Goal: Task Accomplishment & Management: Complete application form

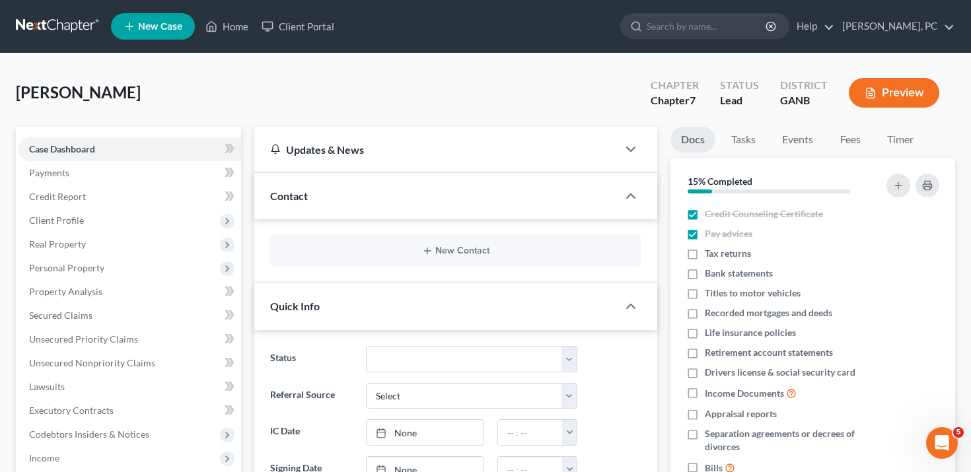
click at [911, 87] on button "Preview" at bounding box center [894, 93] width 90 height 30
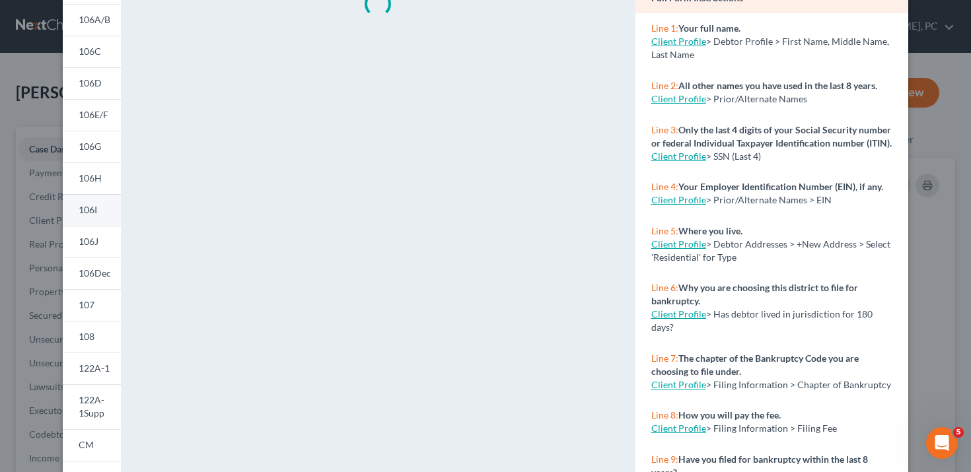
scroll to position [138, 0]
click at [90, 366] on span "122A-1" at bounding box center [94, 366] width 31 height 11
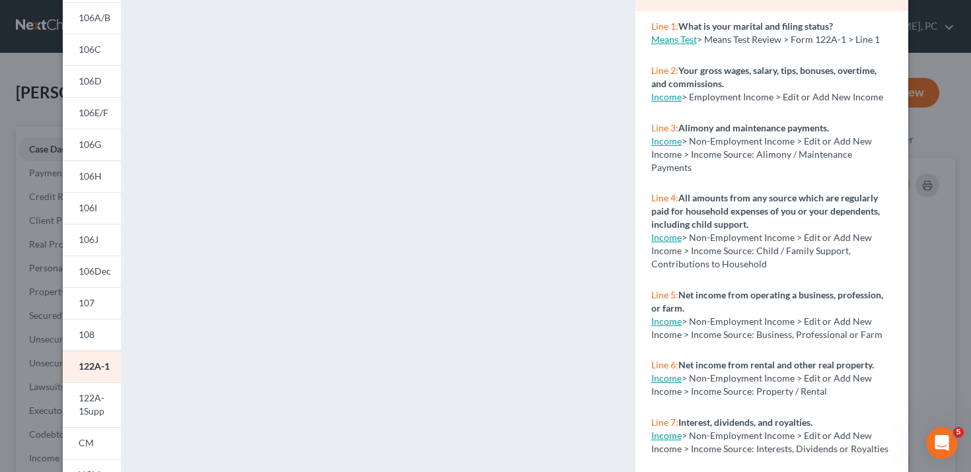
scroll to position [0, 0]
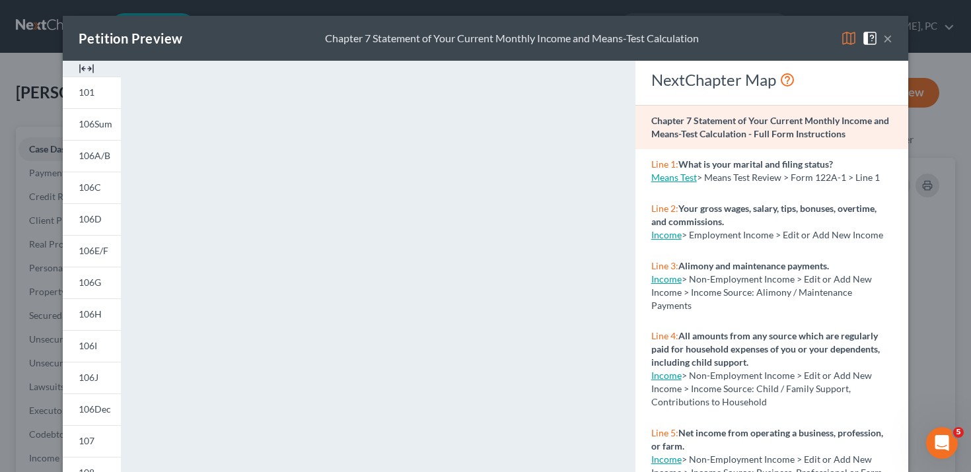
click at [34, 108] on div "Petition Preview Chapter 7 Statement of Your Current Monthly Income and Means-T…" at bounding box center [485, 236] width 971 height 472
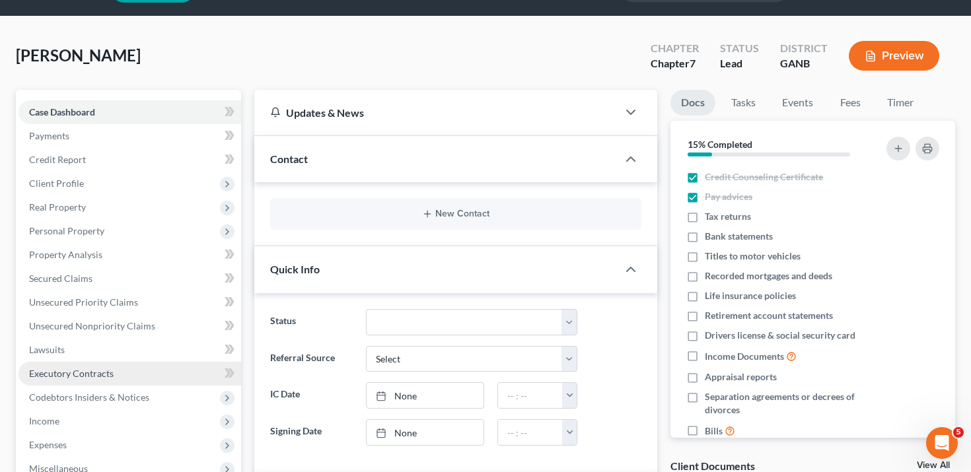
scroll to position [36, 0]
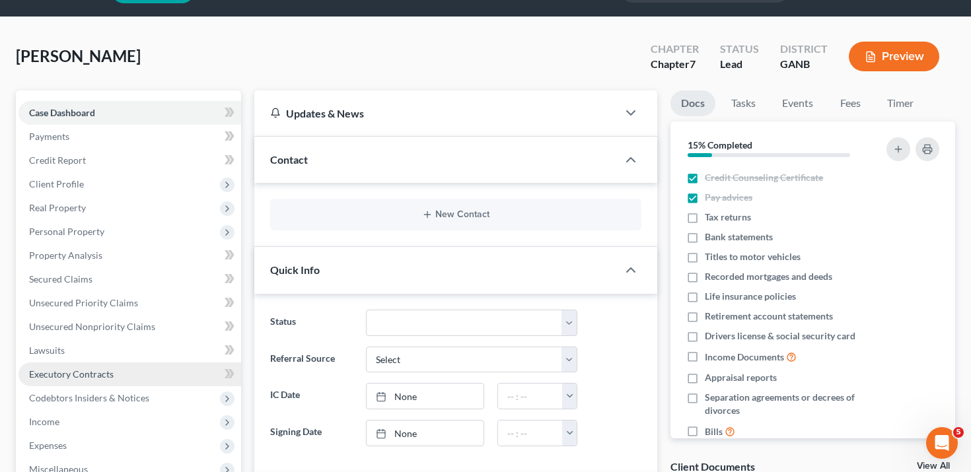
click at [64, 419] on span "Income" at bounding box center [129, 422] width 223 height 24
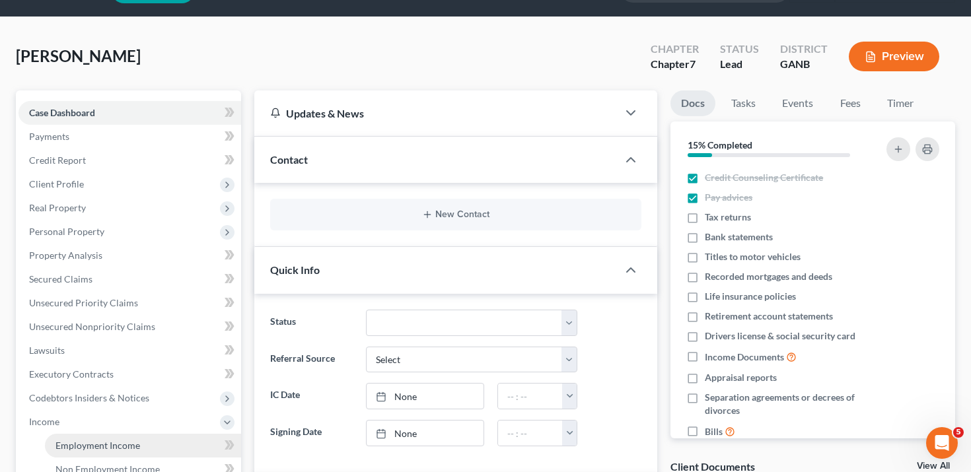
click at [158, 442] on link "Employment Income" at bounding box center [143, 446] width 196 height 24
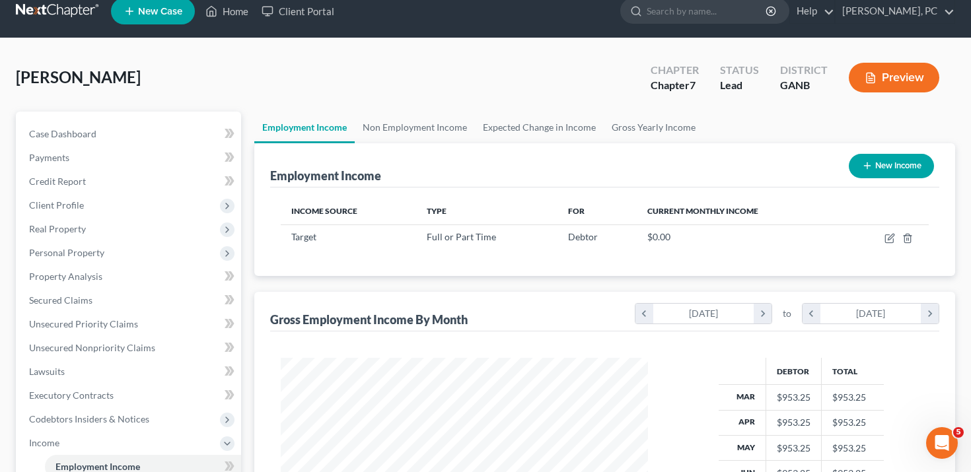
scroll to position [16, 0]
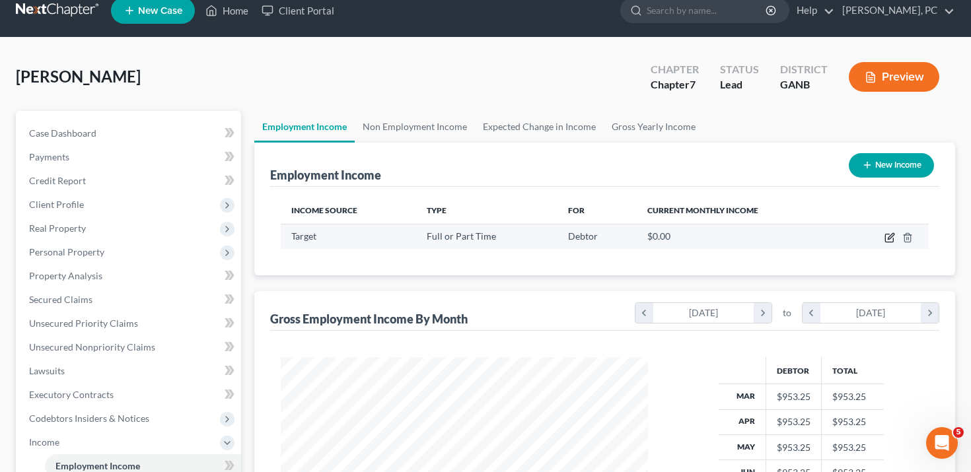
click at [890, 234] on icon "button" at bounding box center [889, 237] width 11 height 11
select select "0"
select select "2"
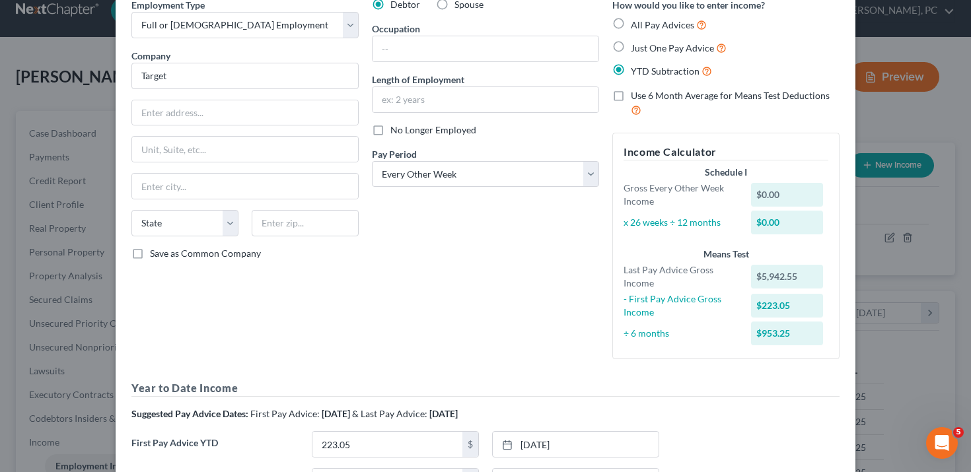
scroll to position [0, 0]
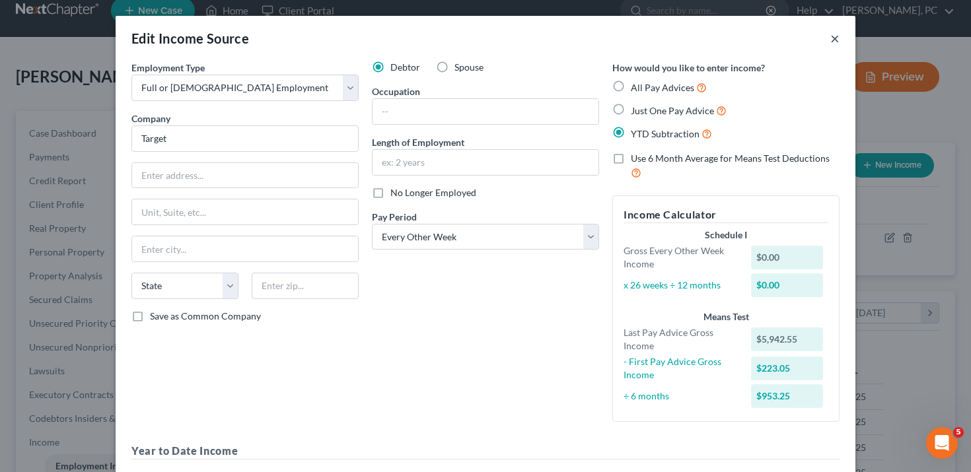
click at [835, 37] on button "×" at bounding box center [834, 38] width 9 height 16
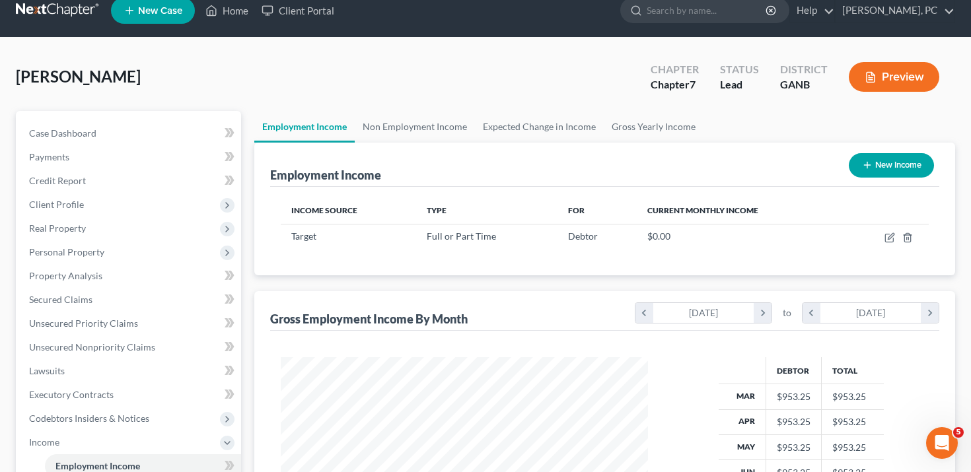
click at [890, 79] on button "Preview" at bounding box center [894, 77] width 90 height 30
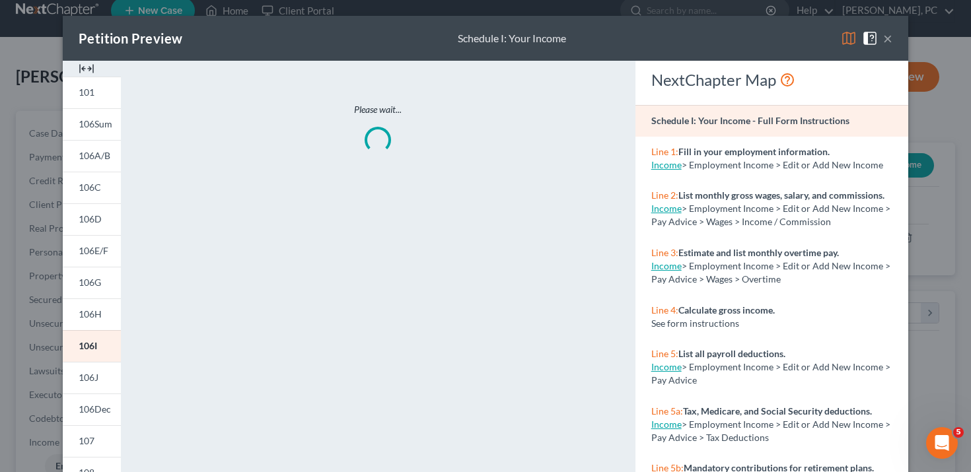
scroll to position [108, 0]
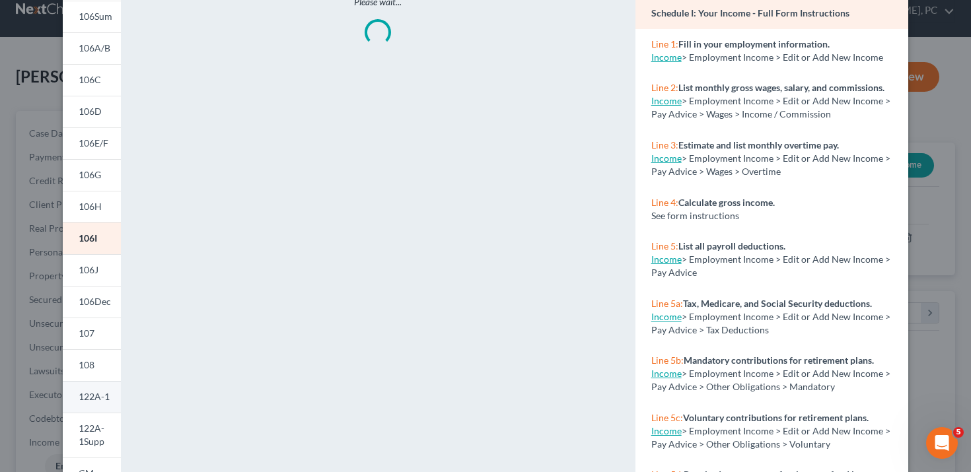
click at [93, 396] on span "122A-1" at bounding box center [94, 396] width 31 height 11
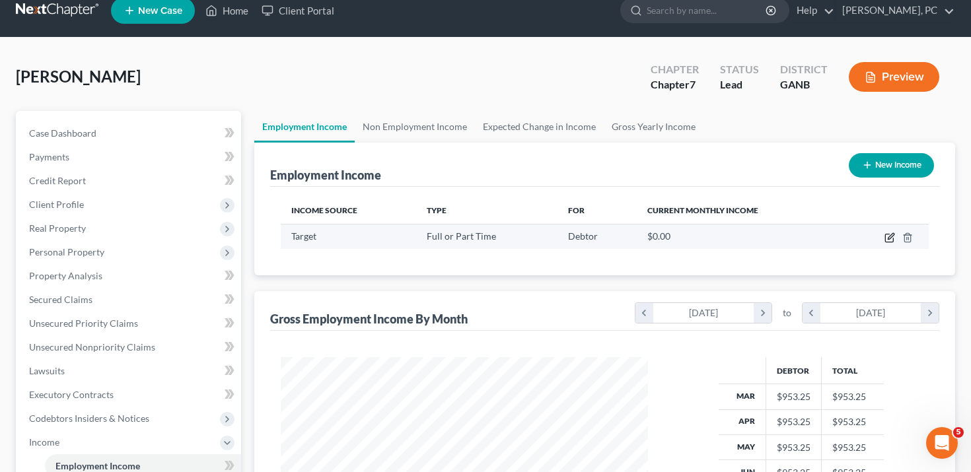
click at [891, 234] on icon "button" at bounding box center [891, 236] width 6 height 6
select select "0"
select select "2"
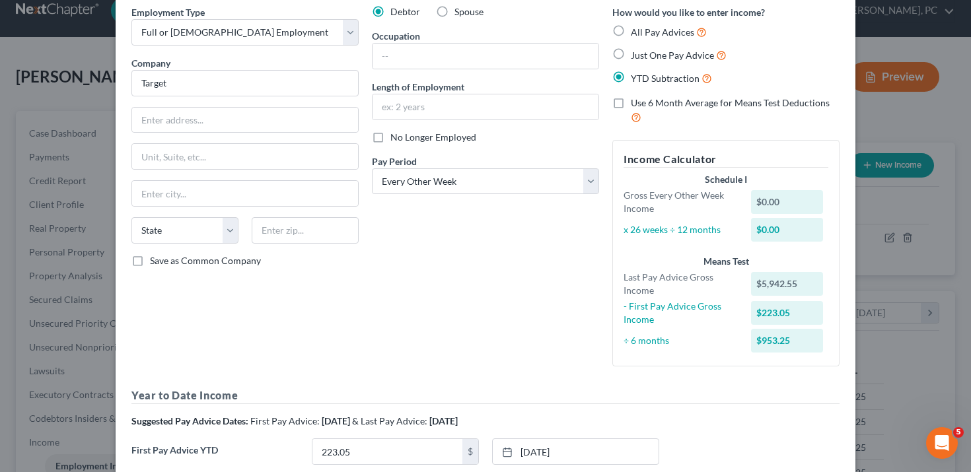
scroll to position [51, 0]
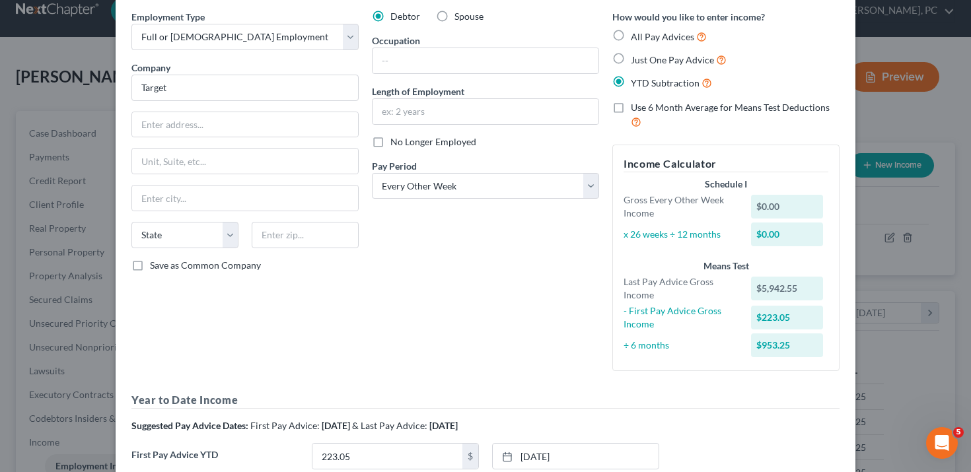
click at [861, 93] on div "Edit Income Source × Employment Type * Select Full or [DEMOGRAPHIC_DATA] Employ…" at bounding box center [485, 236] width 971 height 472
click at [888, 77] on div "Edit Income Source × Employment Type * Select Full or [DEMOGRAPHIC_DATA] Employ…" at bounding box center [485, 236] width 971 height 472
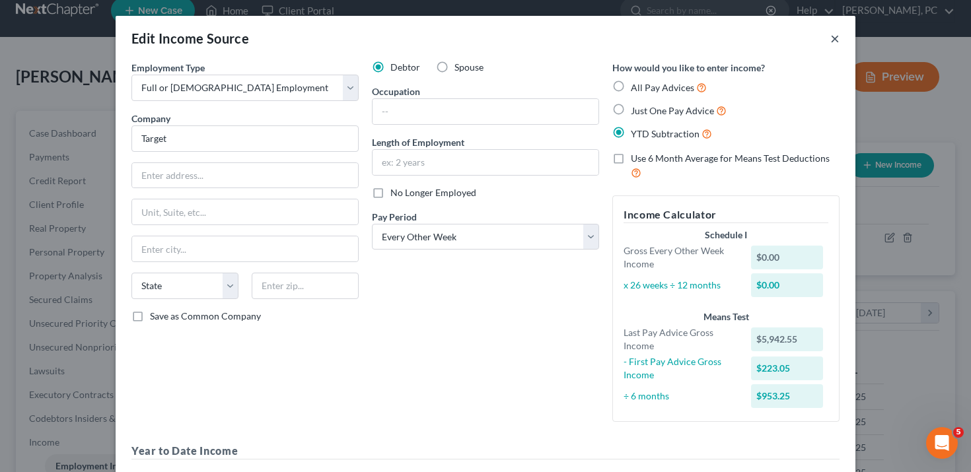
click at [834, 37] on button "×" at bounding box center [834, 38] width 9 height 16
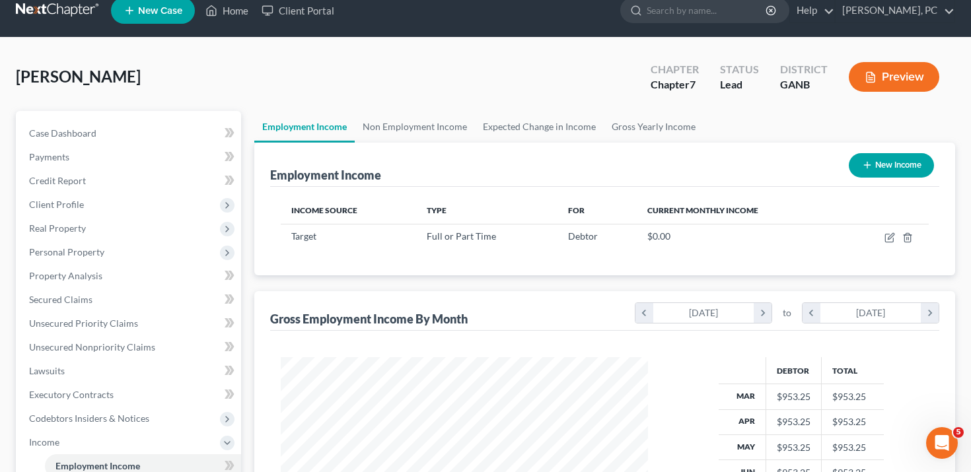
click at [886, 79] on button "Preview" at bounding box center [894, 77] width 90 height 30
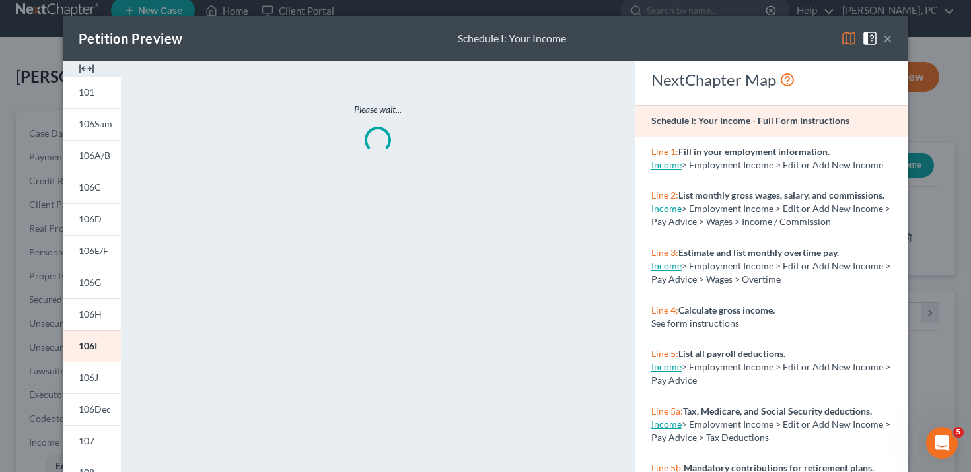
scroll to position [193, 0]
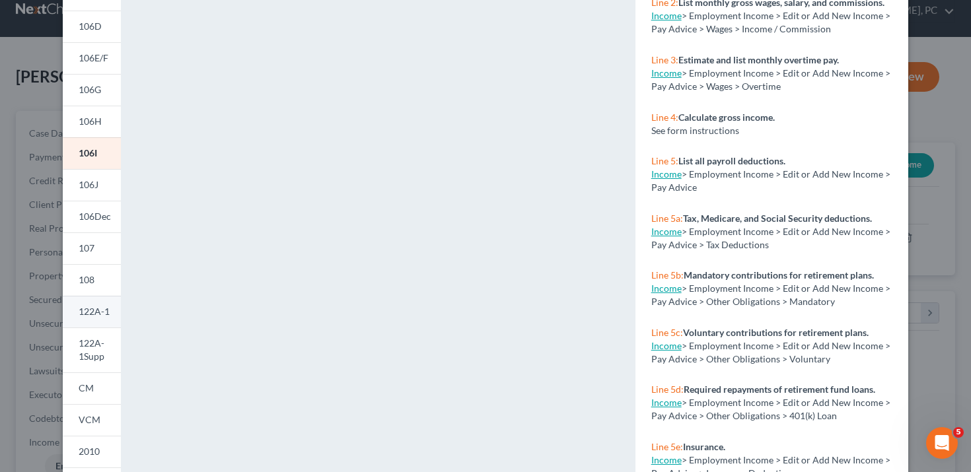
click at [104, 317] on link "122A-1" at bounding box center [92, 312] width 58 height 32
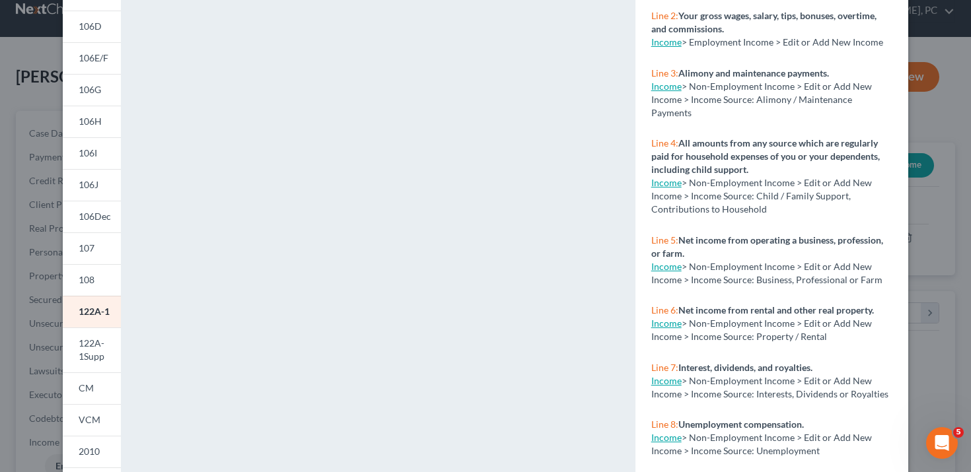
click at [34, 287] on div "Petition Preview Chapter 7 Statement of Your Current Monthly Income and Means-T…" at bounding box center [485, 236] width 971 height 472
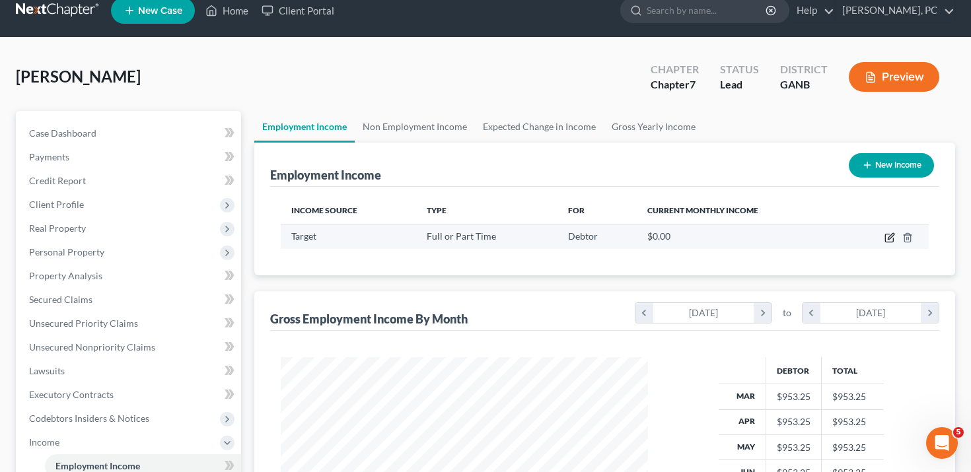
click at [886, 240] on icon "button" at bounding box center [889, 237] width 11 height 11
select select "0"
select select "2"
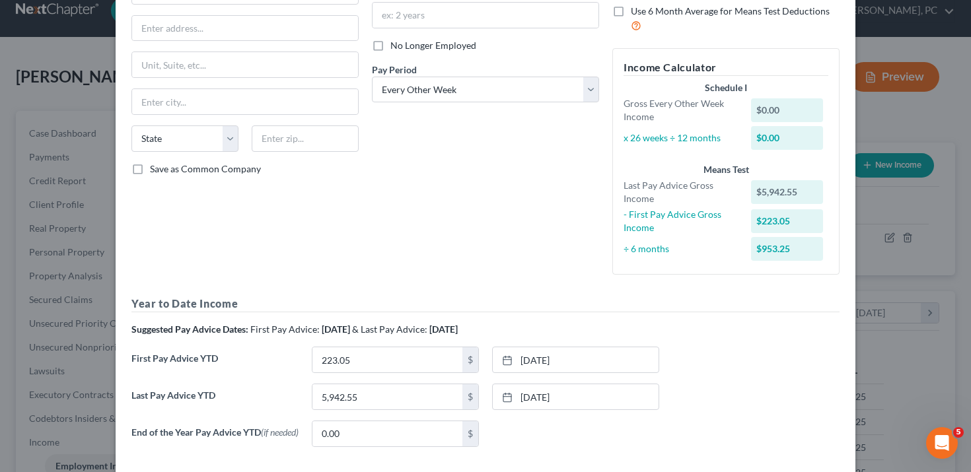
scroll to position [218, 0]
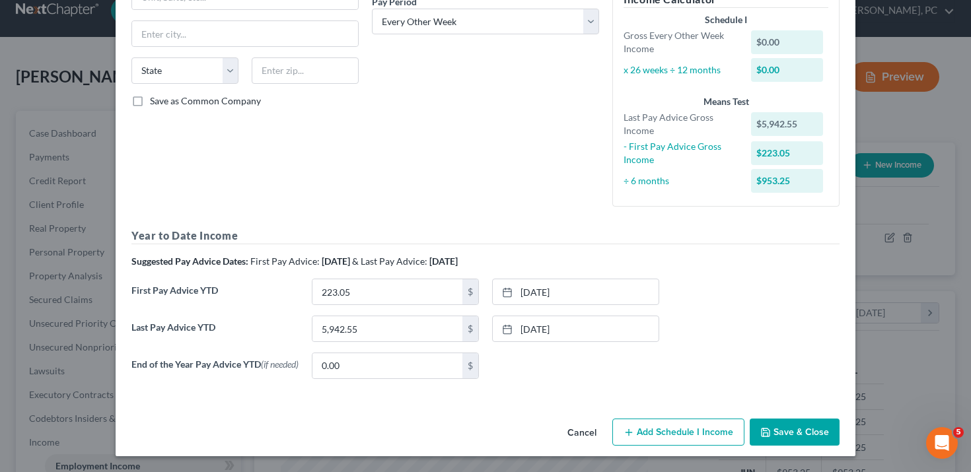
click at [588, 425] on button "Cancel" at bounding box center [582, 433] width 50 height 26
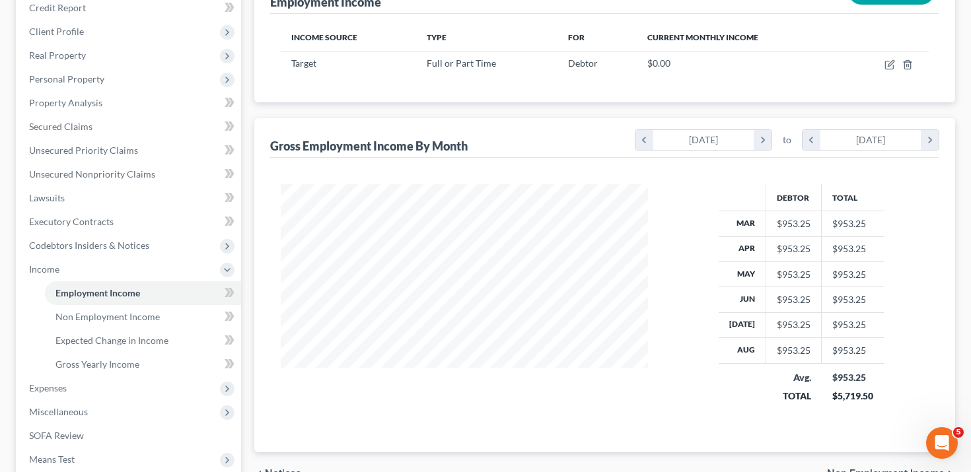
scroll to position [347, 0]
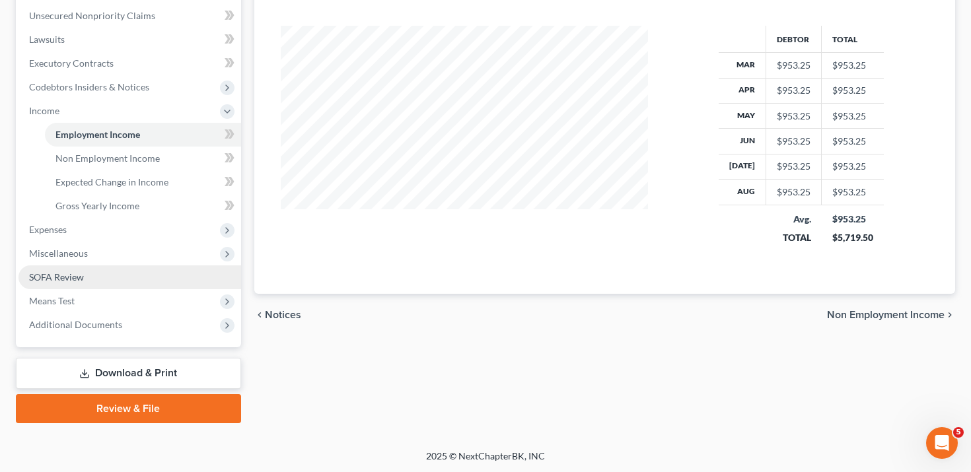
click at [114, 269] on link "SOFA Review" at bounding box center [129, 277] width 223 height 24
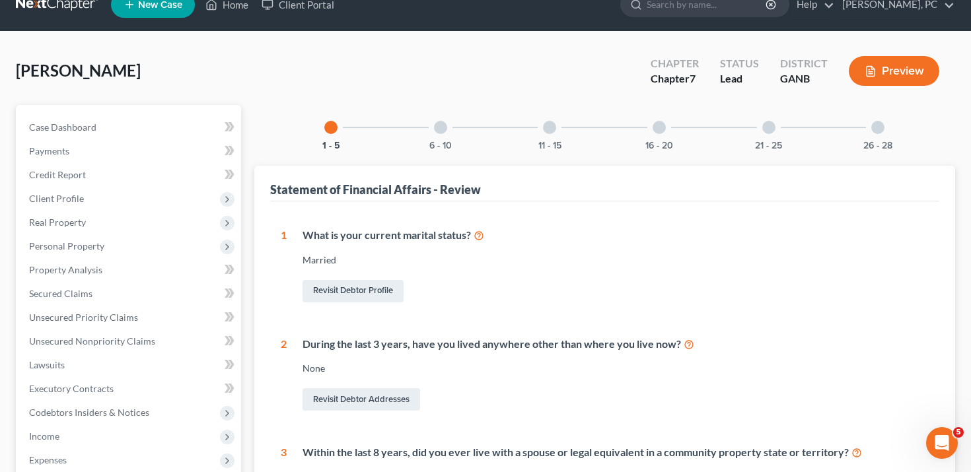
scroll to position [302, 0]
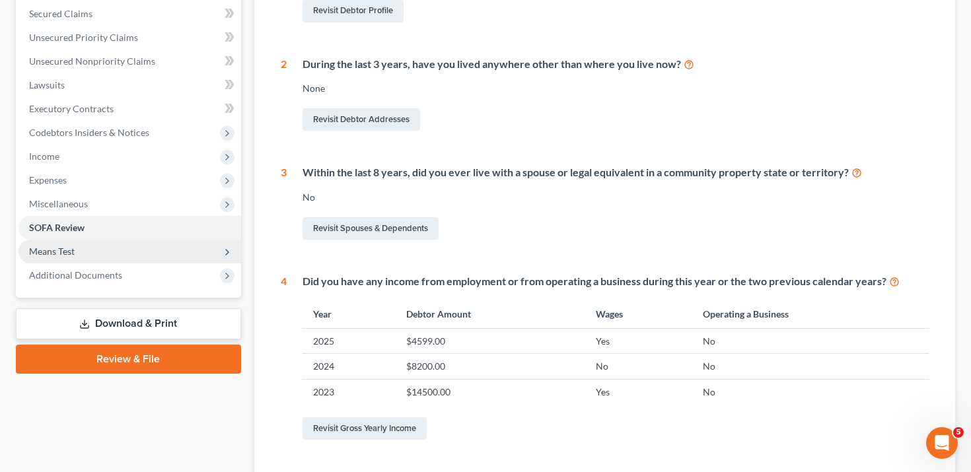
click at [111, 246] on span "Means Test" at bounding box center [129, 252] width 223 height 24
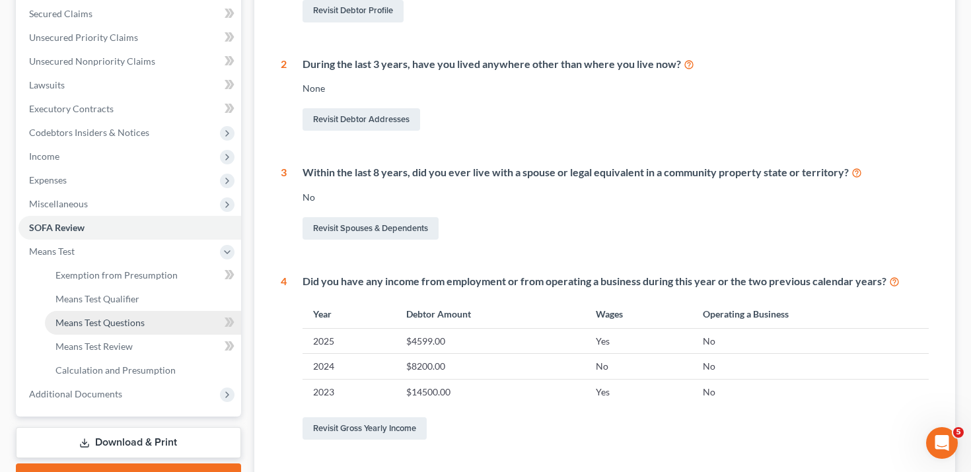
click at [156, 322] on link "Means Test Questions" at bounding box center [143, 323] width 196 height 24
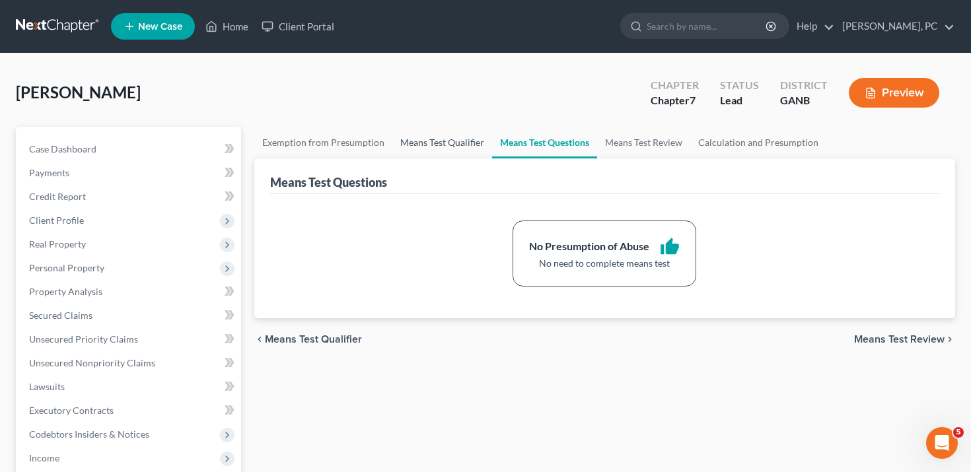
click at [444, 143] on link "Means Test Qualifier" at bounding box center [442, 143] width 100 height 32
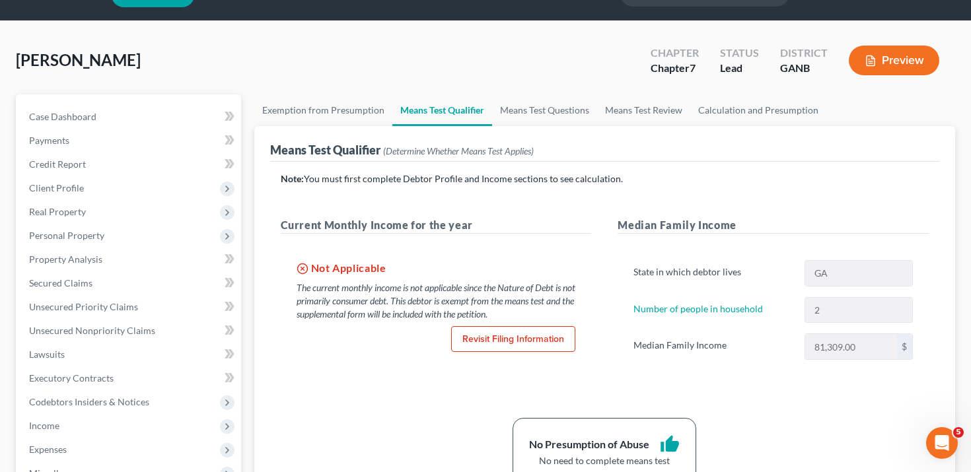
scroll to position [33, 0]
click at [516, 108] on link "Means Test Questions" at bounding box center [544, 110] width 105 height 32
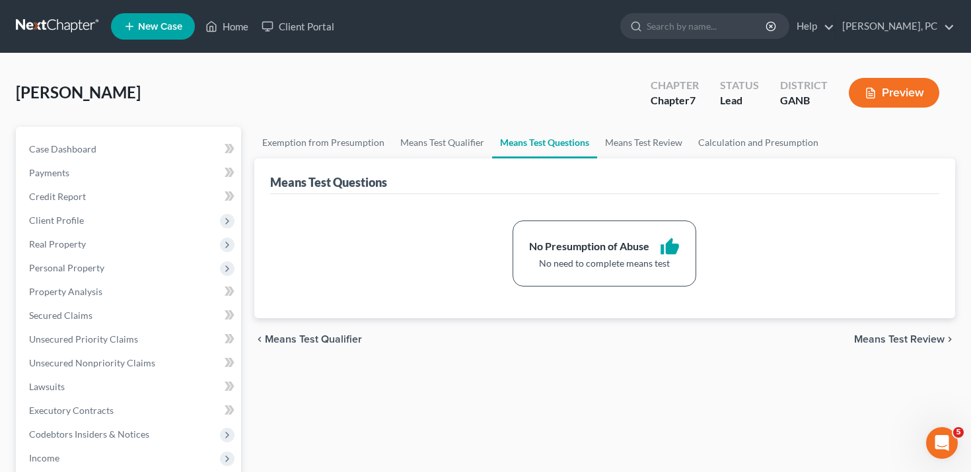
scroll to position [2, 0]
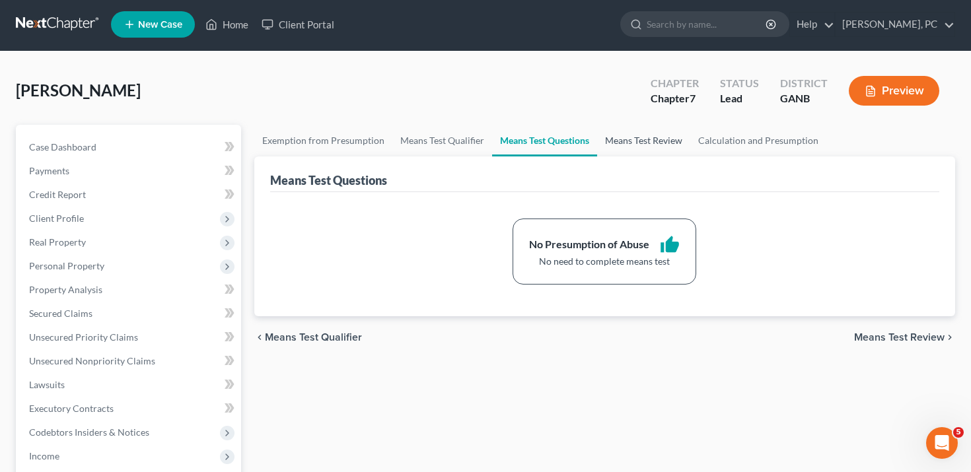
click at [643, 135] on link "Means Test Review" at bounding box center [643, 141] width 93 height 32
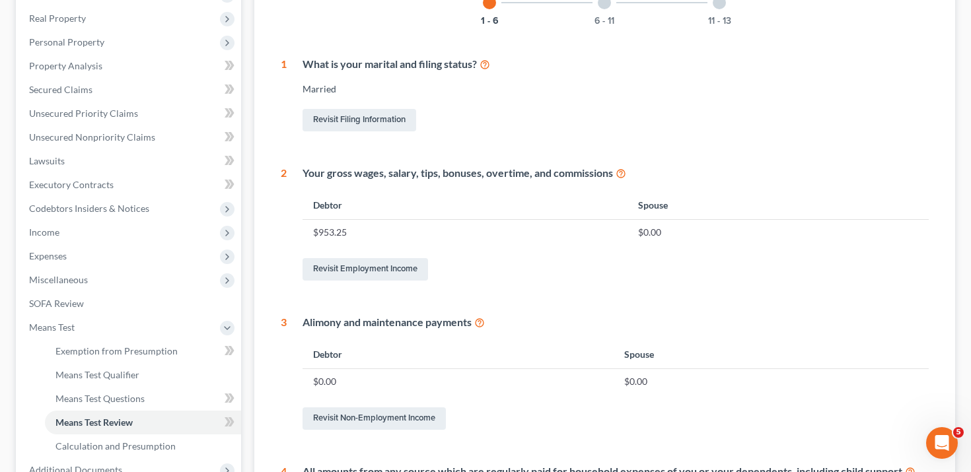
scroll to position [237, 0]
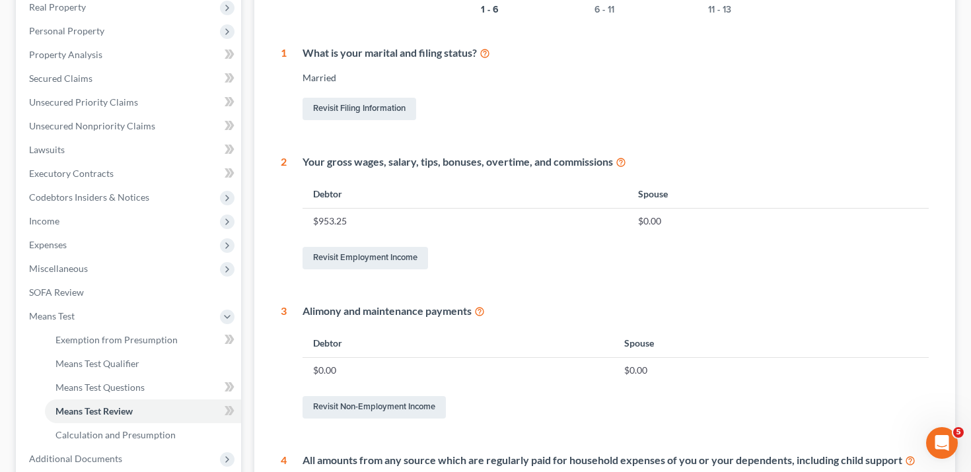
click at [618, 160] on icon at bounding box center [621, 161] width 11 height 13
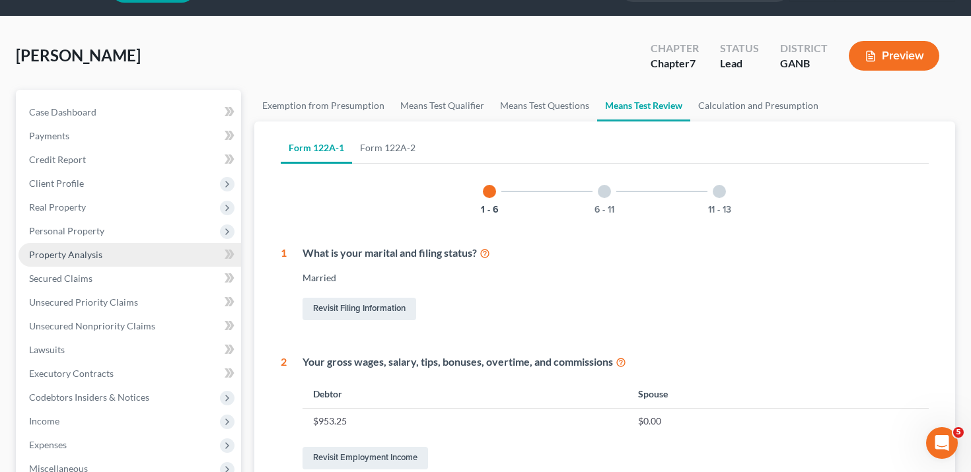
scroll to position [36, 0]
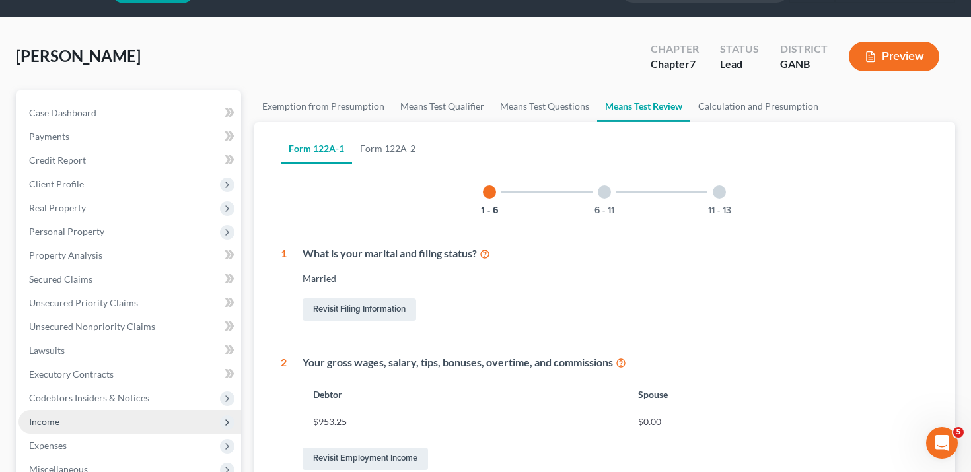
click at [80, 415] on span "Income" at bounding box center [129, 422] width 223 height 24
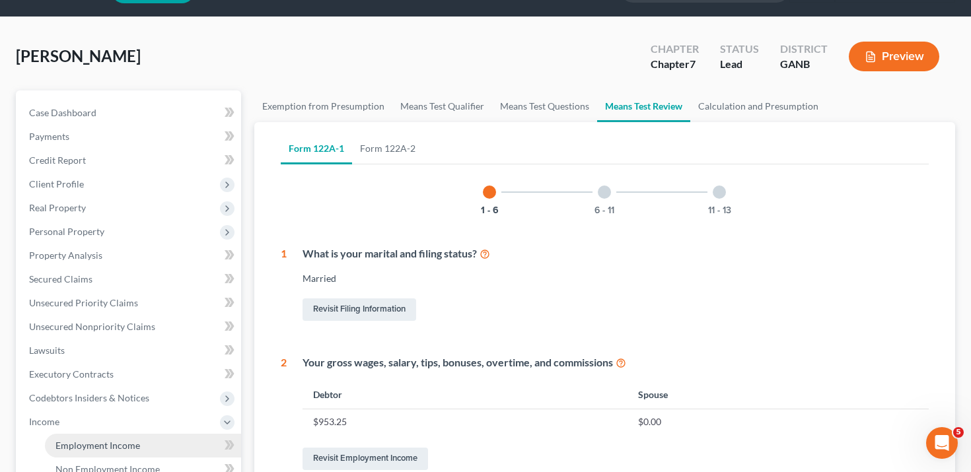
click at [87, 444] on span "Employment Income" at bounding box center [97, 445] width 85 height 11
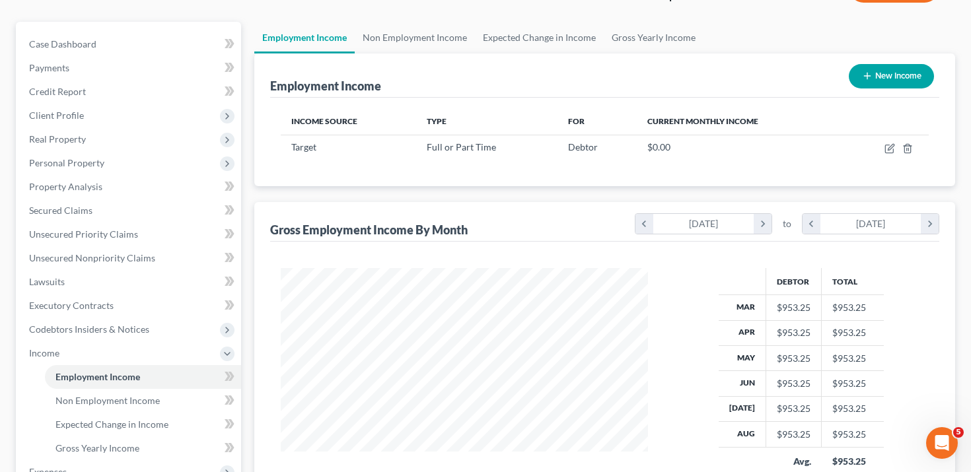
scroll to position [79, 0]
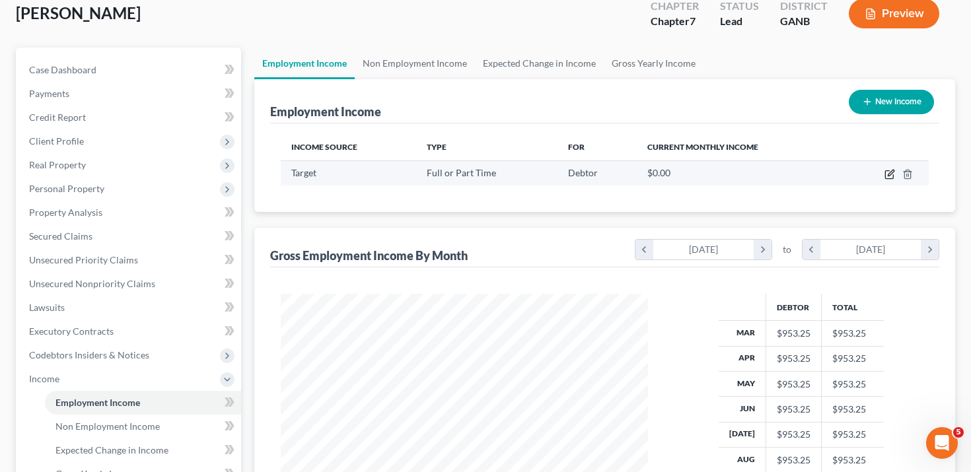
click at [886, 174] on icon "button" at bounding box center [889, 174] width 11 height 11
select select "0"
select select "2"
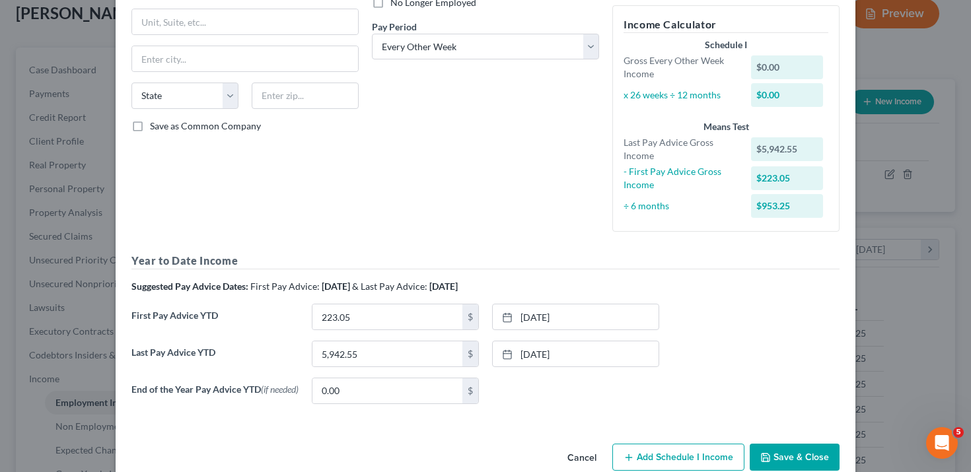
scroll to position [213, 0]
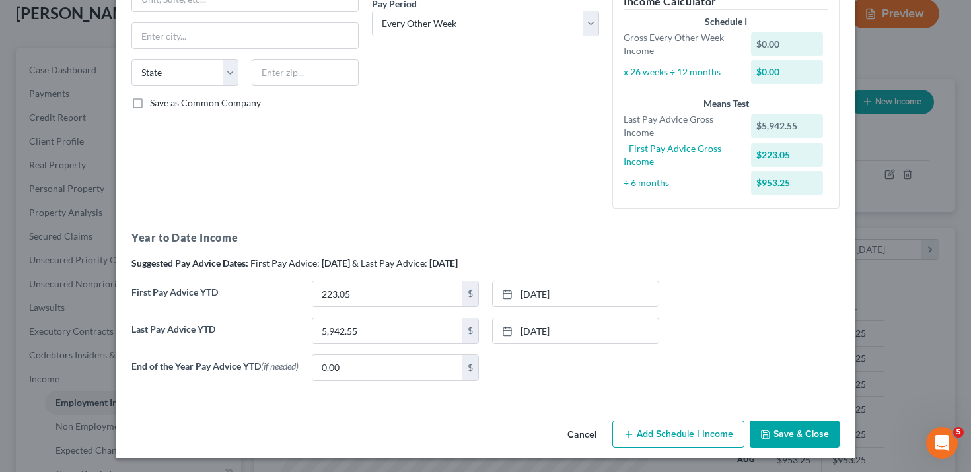
click at [581, 437] on button "Cancel" at bounding box center [582, 435] width 50 height 26
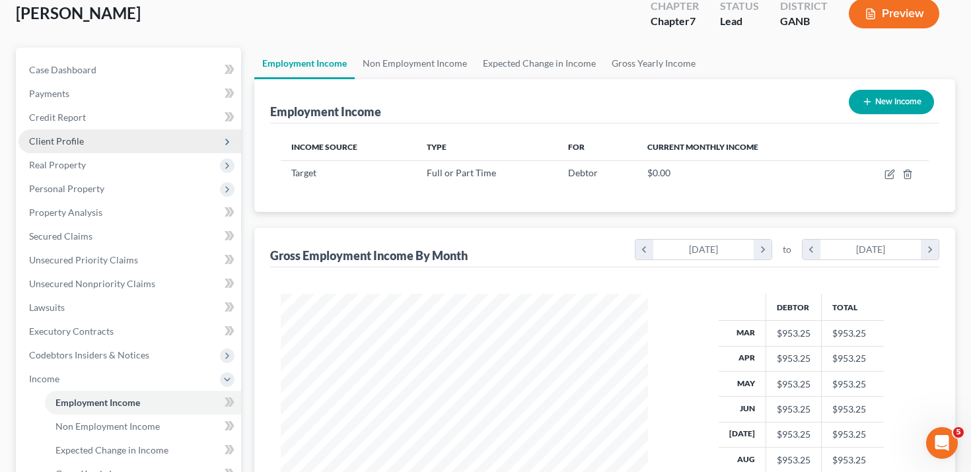
click at [126, 145] on span "Client Profile" at bounding box center [129, 141] width 223 height 24
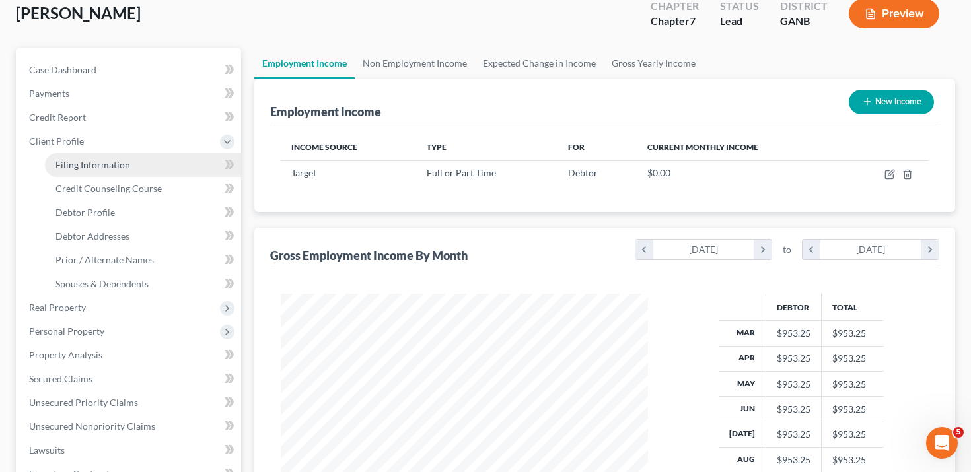
click at [146, 157] on link "Filing Information" at bounding box center [143, 165] width 196 height 24
select select "0"
select select "3"
select select "0"
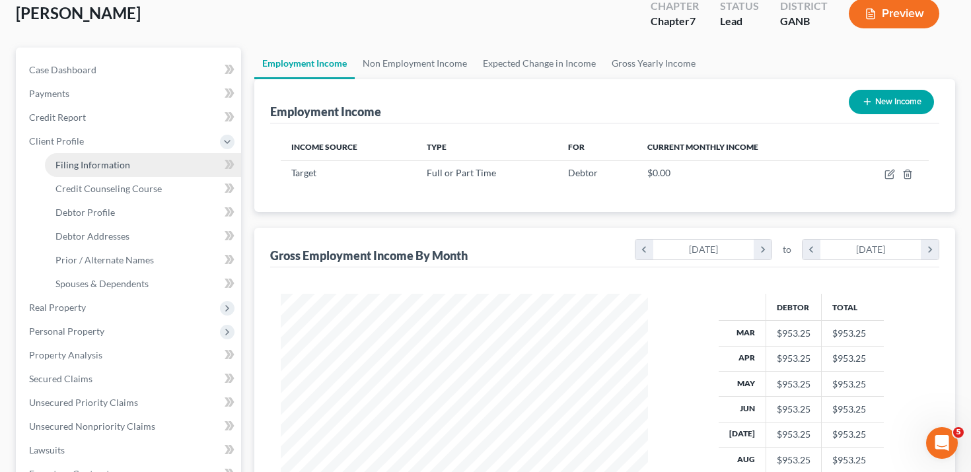
select select "10"
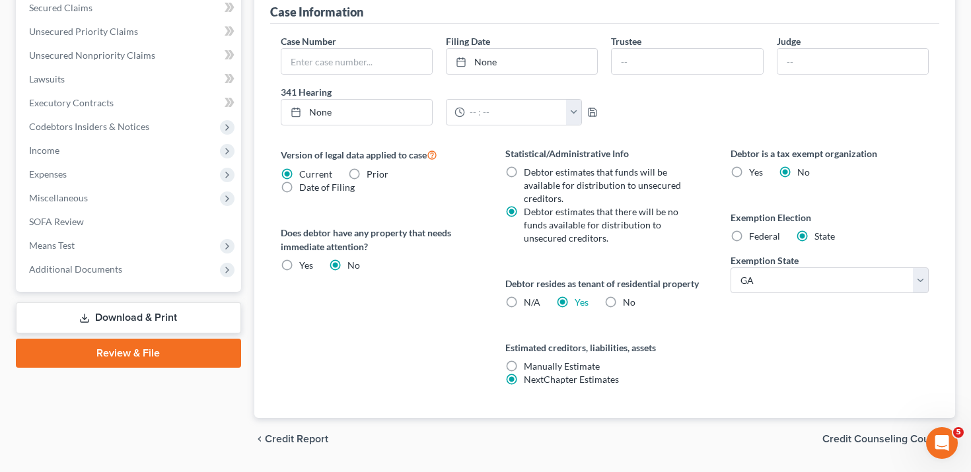
scroll to position [456, 0]
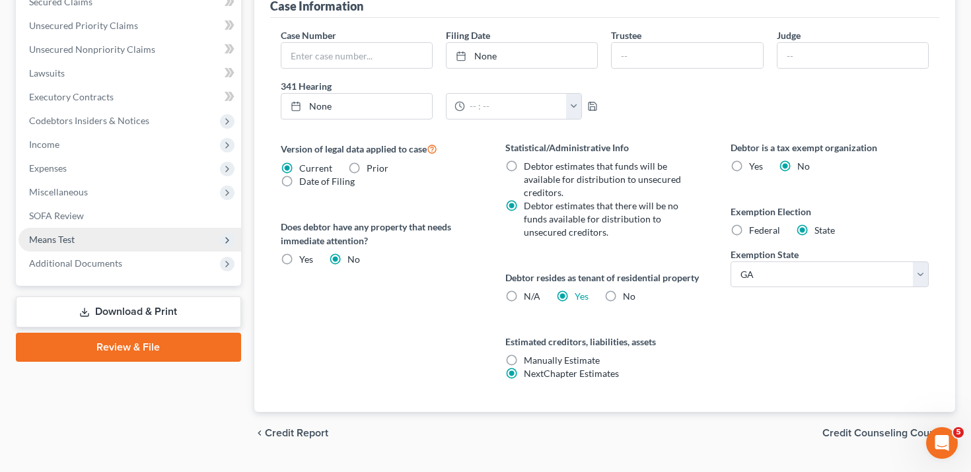
click at [123, 238] on span "Means Test" at bounding box center [129, 240] width 223 height 24
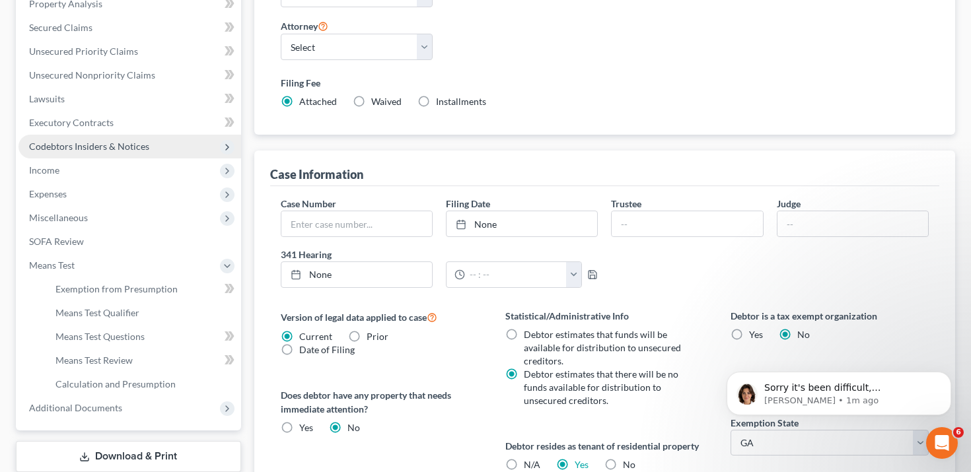
scroll to position [287, 0]
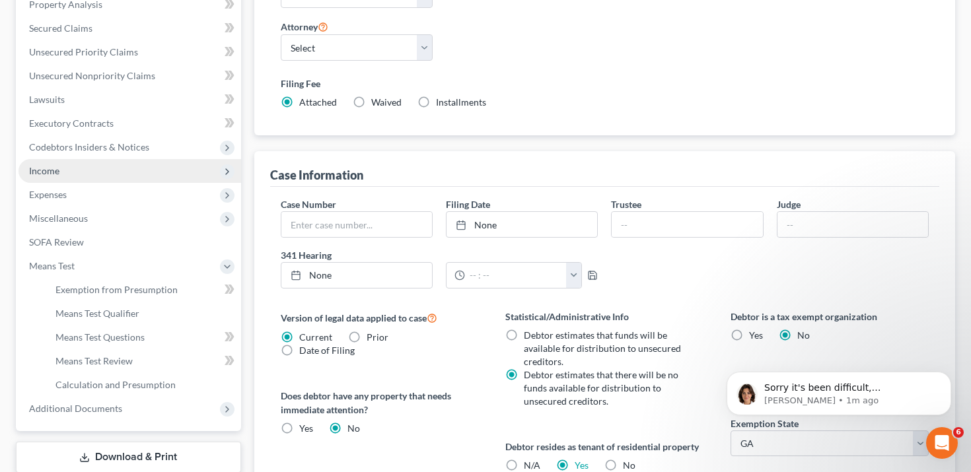
click at [124, 168] on span "Income" at bounding box center [129, 171] width 223 height 24
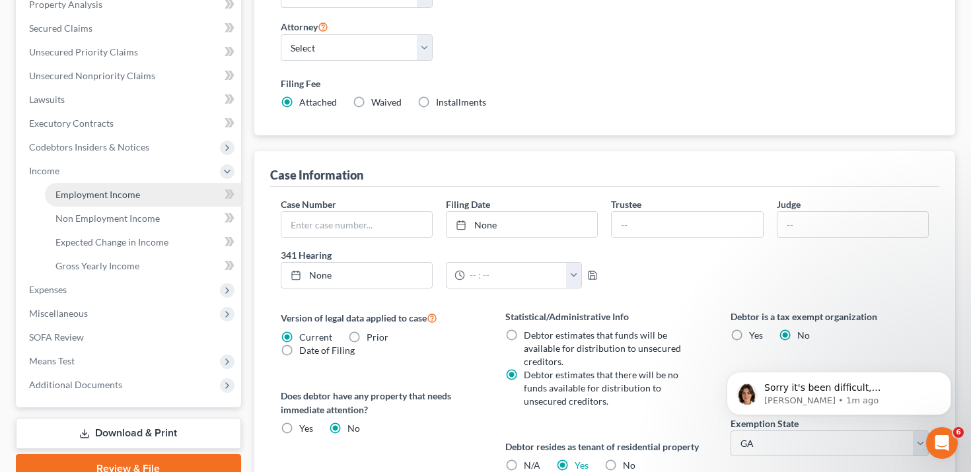
click at [153, 199] on link "Employment Income" at bounding box center [143, 195] width 196 height 24
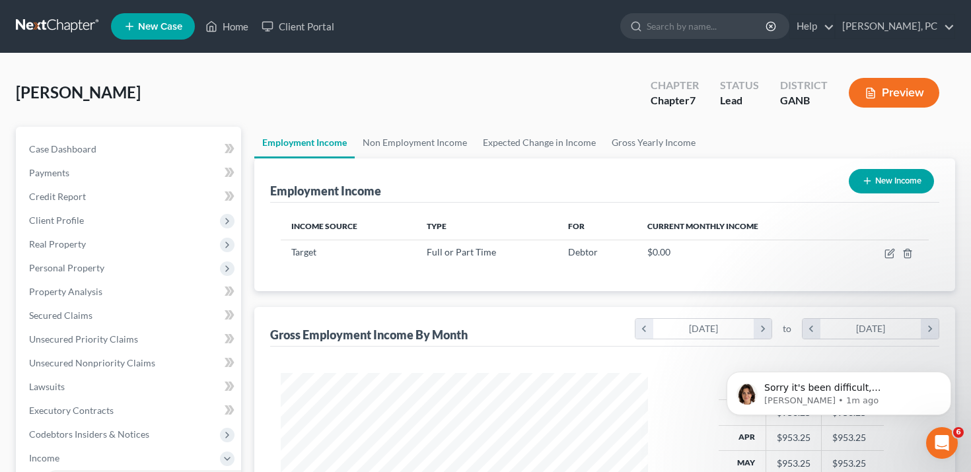
scroll to position [236, 394]
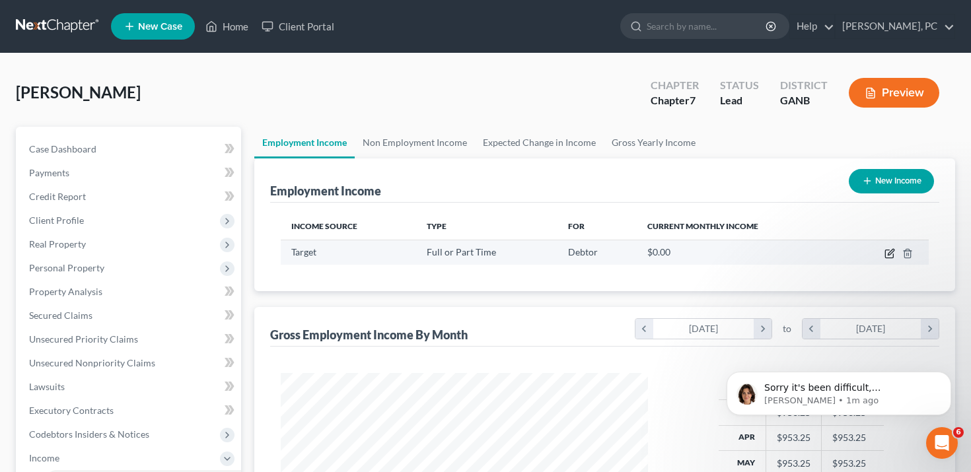
click at [885, 254] on icon "button" at bounding box center [889, 254] width 8 height 8
select select "0"
select select "2"
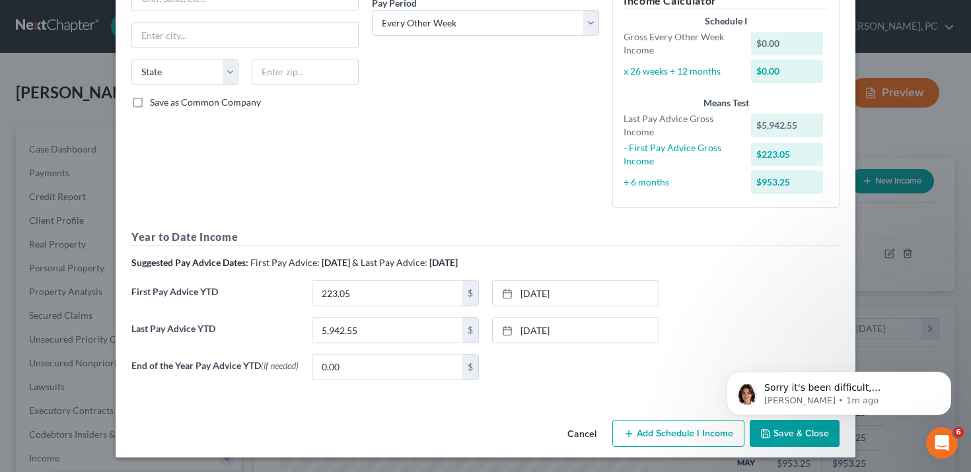
scroll to position [218, 0]
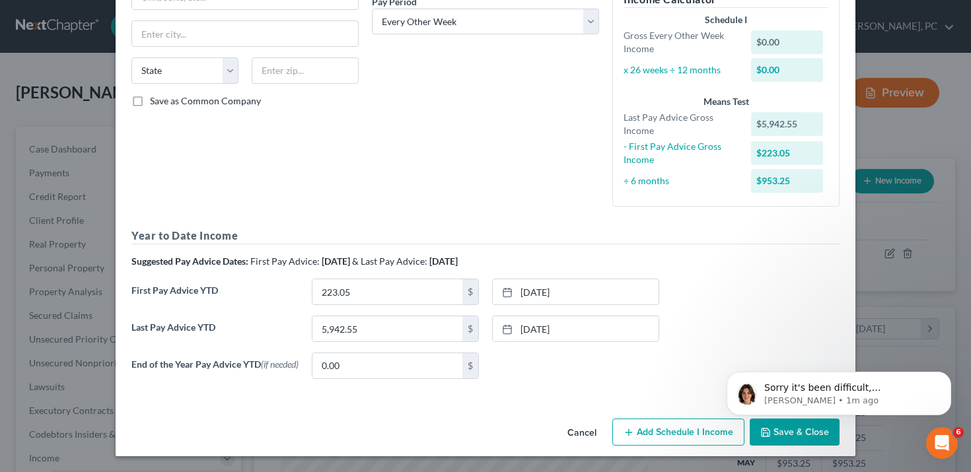
click at [884, 53] on div "Edit Income Source × Employment Type * Select Full or [DEMOGRAPHIC_DATA] Employ…" at bounding box center [485, 236] width 971 height 472
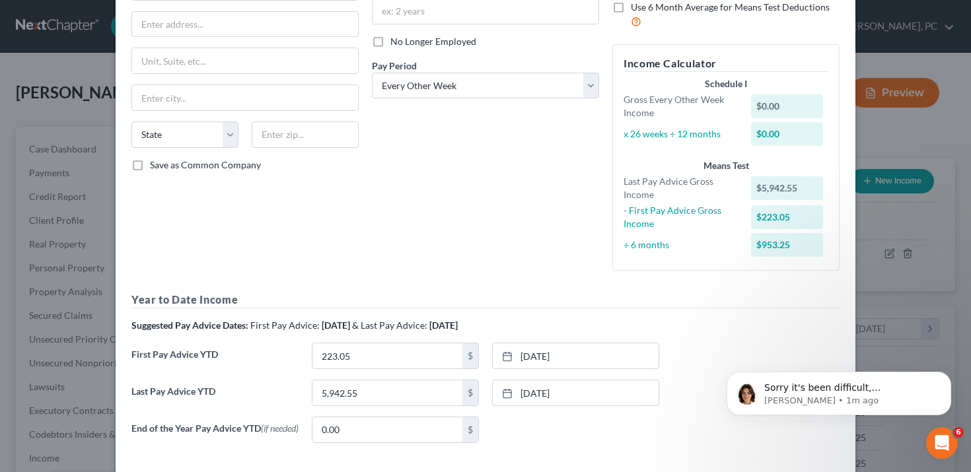
scroll to position [0, 0]
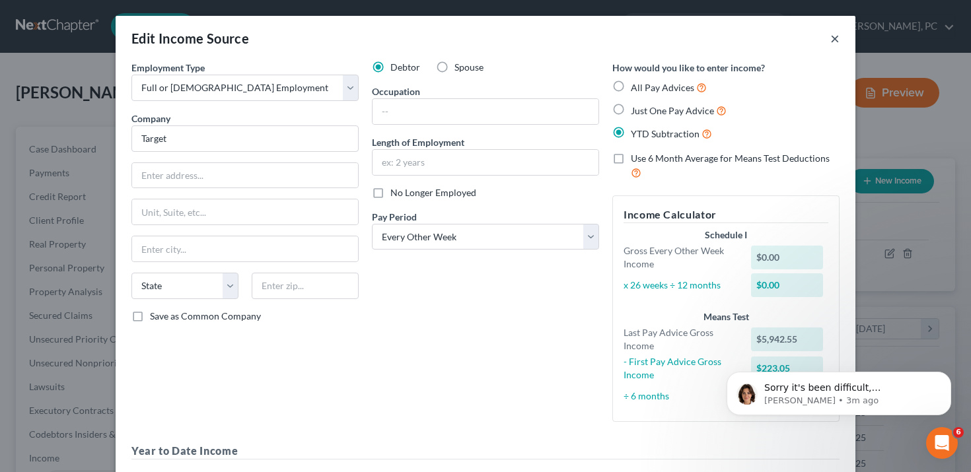
click at [836, 40] on button "×" at bounding box center [834, 38] width 9 height 16
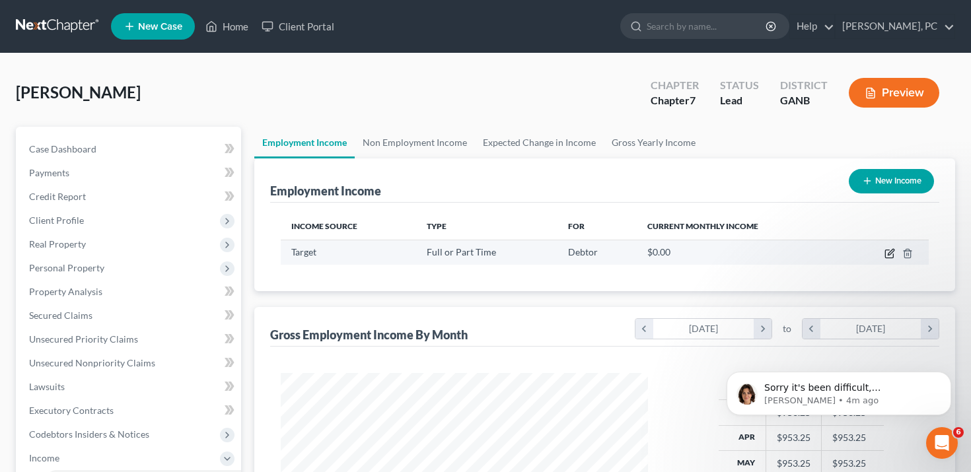
click at [893, 250] on icon "button" at bounding box center [889, 253] width 11 height 11
select select "0"
select select "2"
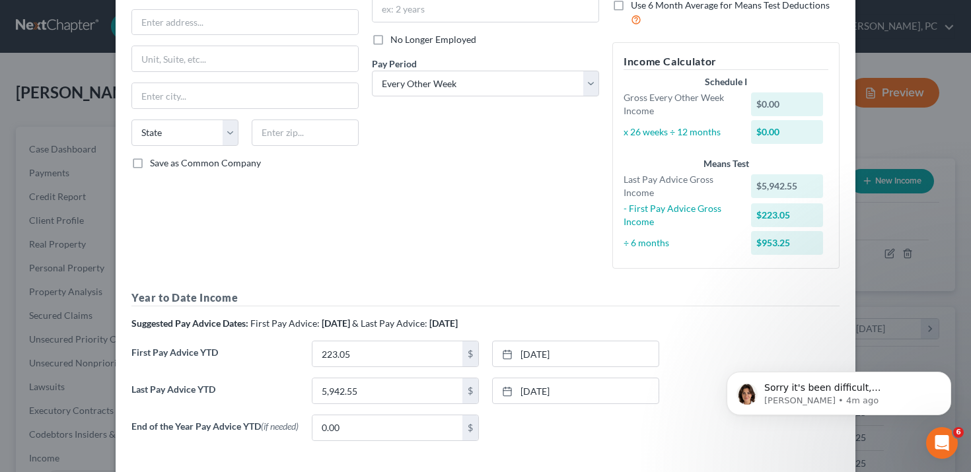
scroll to position [164, 0]
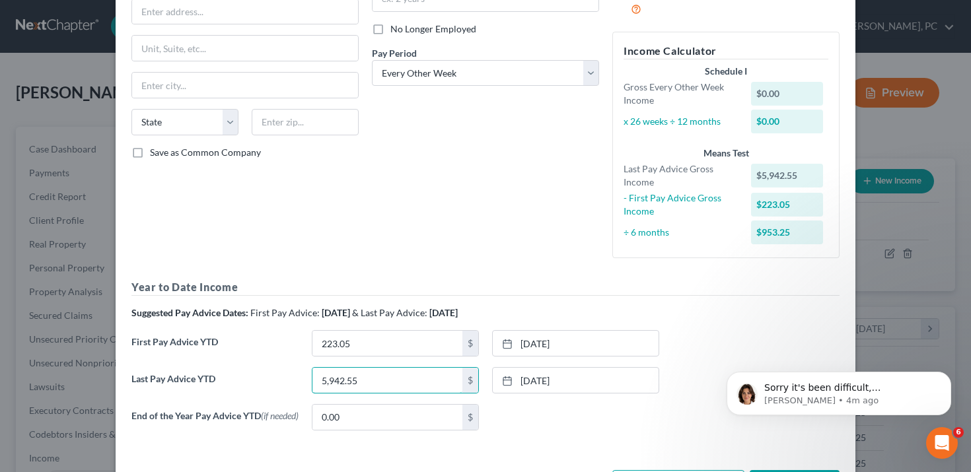
drag, startPoint x: 397, startPoint y: 379, endPoint x: 286, endPoint y: 378, distance: 111.0
click at [286, 378] on div "Last Pay Advice YTD 5,942.55 $ [DATE] close Date [DATE] Time 12:00 AM chevron_l…" at bounding box center [485, 385] width 721 height 37
click at [286, 378] on label "Last Pay Advice YTD" at bounding box center [215, 385] width 180 height 37
drag, startPoint x: 406, startPoint y: 376, endPoint x: 365, endPoint y: 377, distance: 40.3
click at [365, 377] on input "5,942.55" at bounding box center [387, 380] width 150 height 25
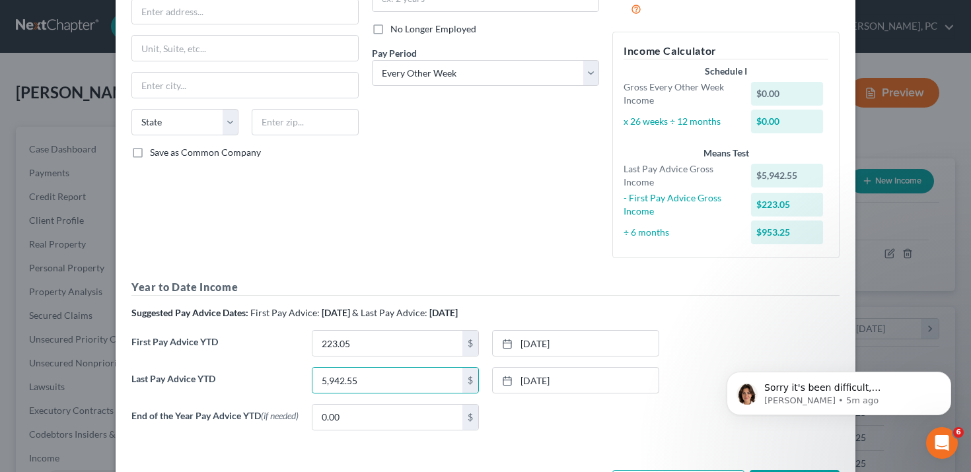
click at [44, 162] on div "Edit Income Source × Employment Type * Select Full or [DEMOGRAPHIC_DATA] Employ…" at bounding box center [485, 236] width 971 height 472
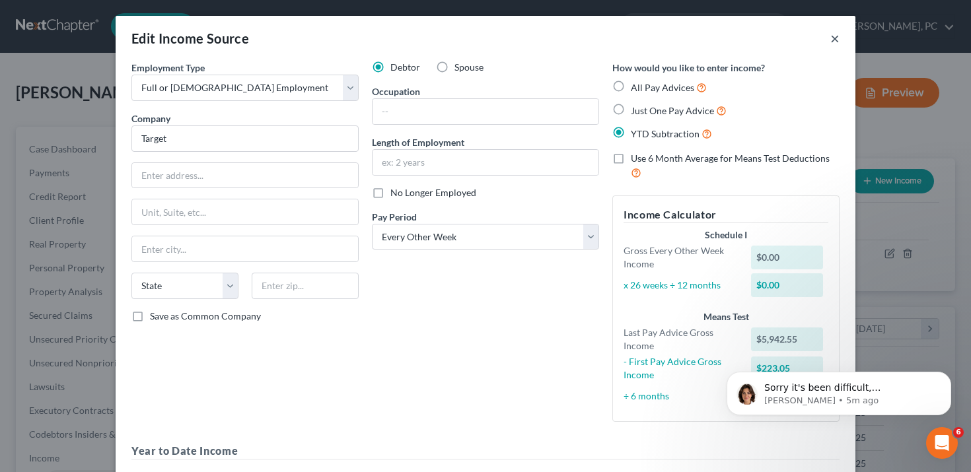
click at [836, 39] on button "×" at bounding box center [834, 38] width 9 height 16
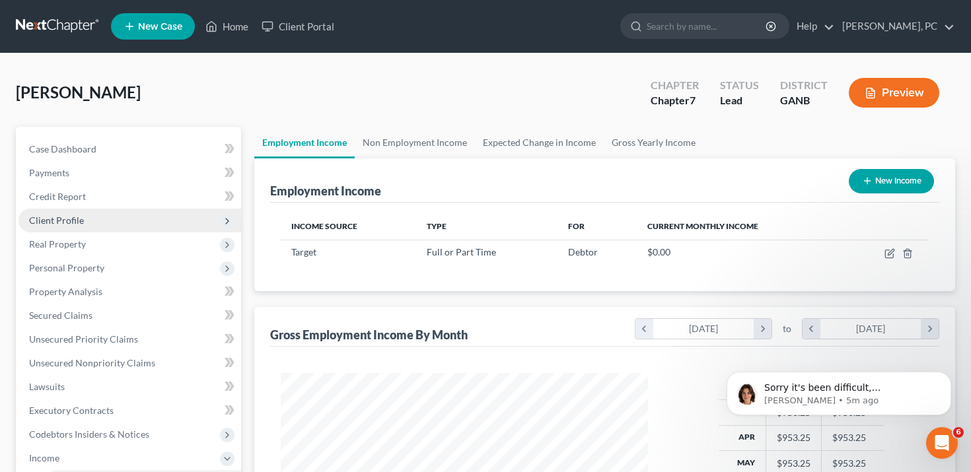
click at [72, 215] on span "Client Profile" at bounding box center [56, 220] width 55 height 11
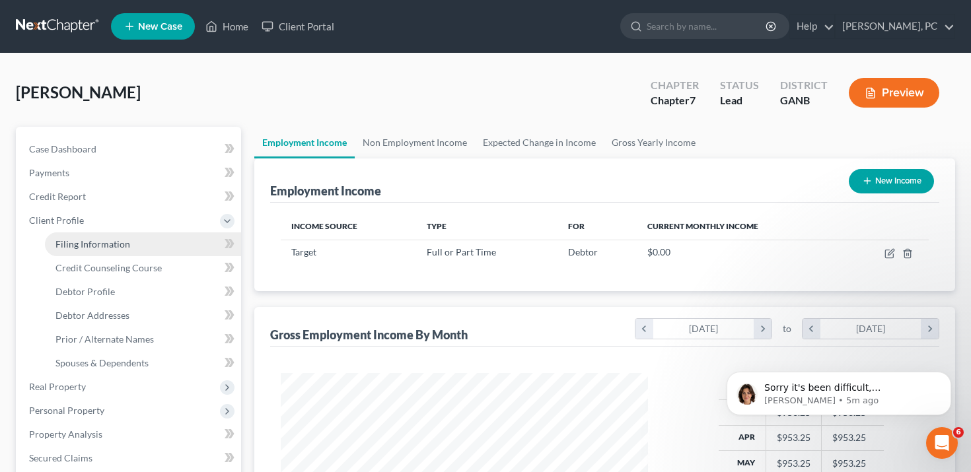
click at [79, 240] on span "Filing Information" at bounding box center [92, 243] width 75 height 11
select select "0"
select select "3"
select select "0"
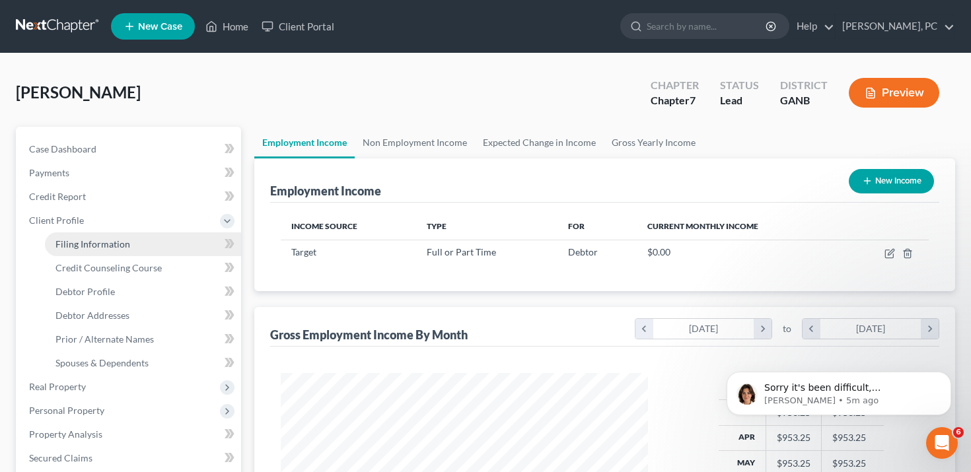
select select "19"
select select "0"
select select "10"
